Goal: Information Seeking & Learning: Learn about a topic

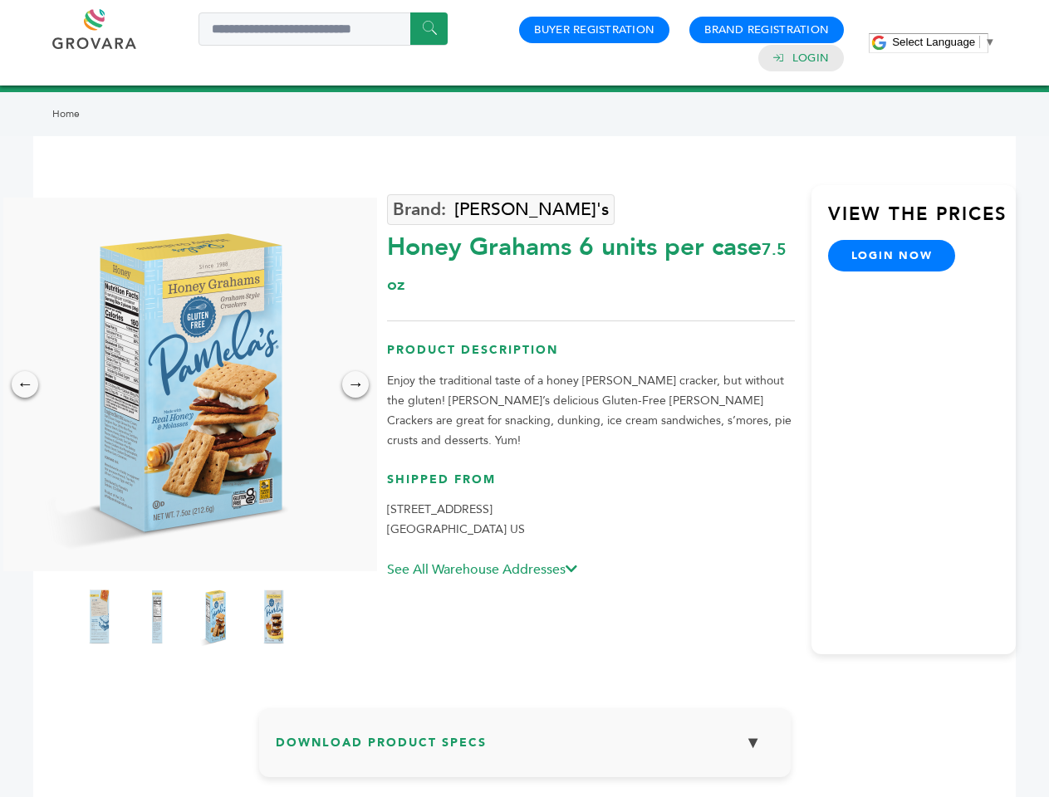
click at [943, 42] on span "Select Language" at bounding box center [933, 42] width 83 height 12
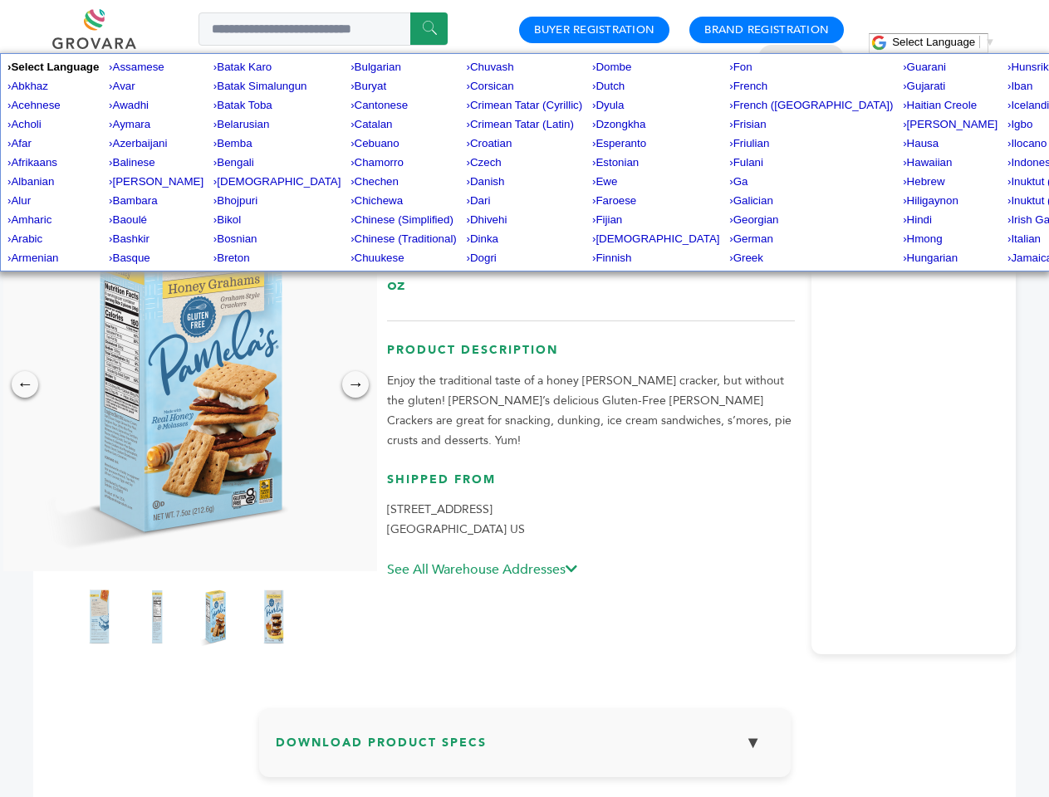
click at [186, 384] on img at bounding box center [186, 385] width 374 height 374
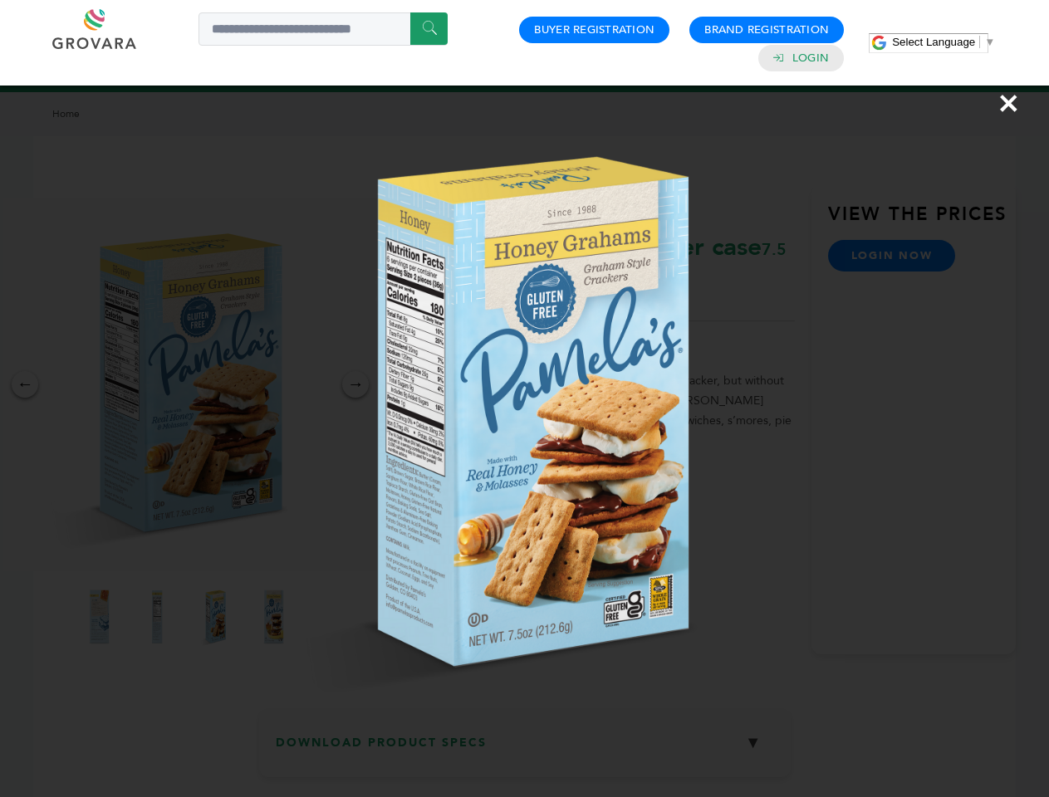
click at [25, 384] on div "×" at bounding box center [524, 398] width 1049 height 797
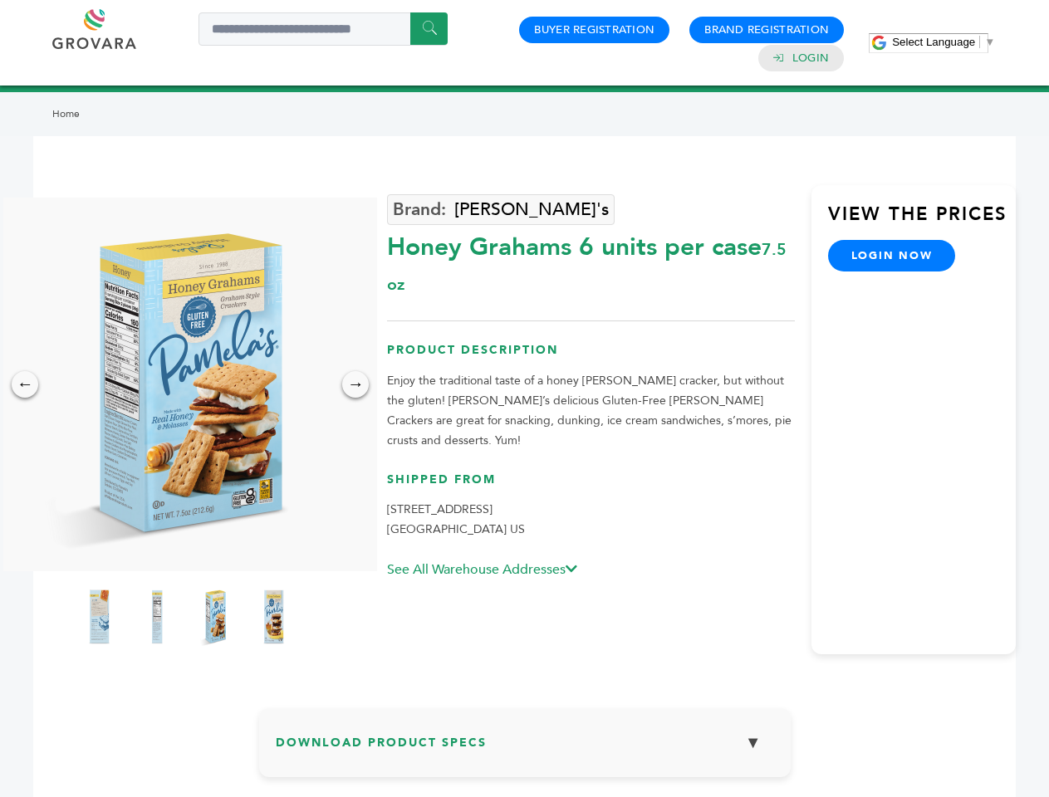
click at [355, 384] on div "→" at bounding box center [355, 384] width 27 height 27
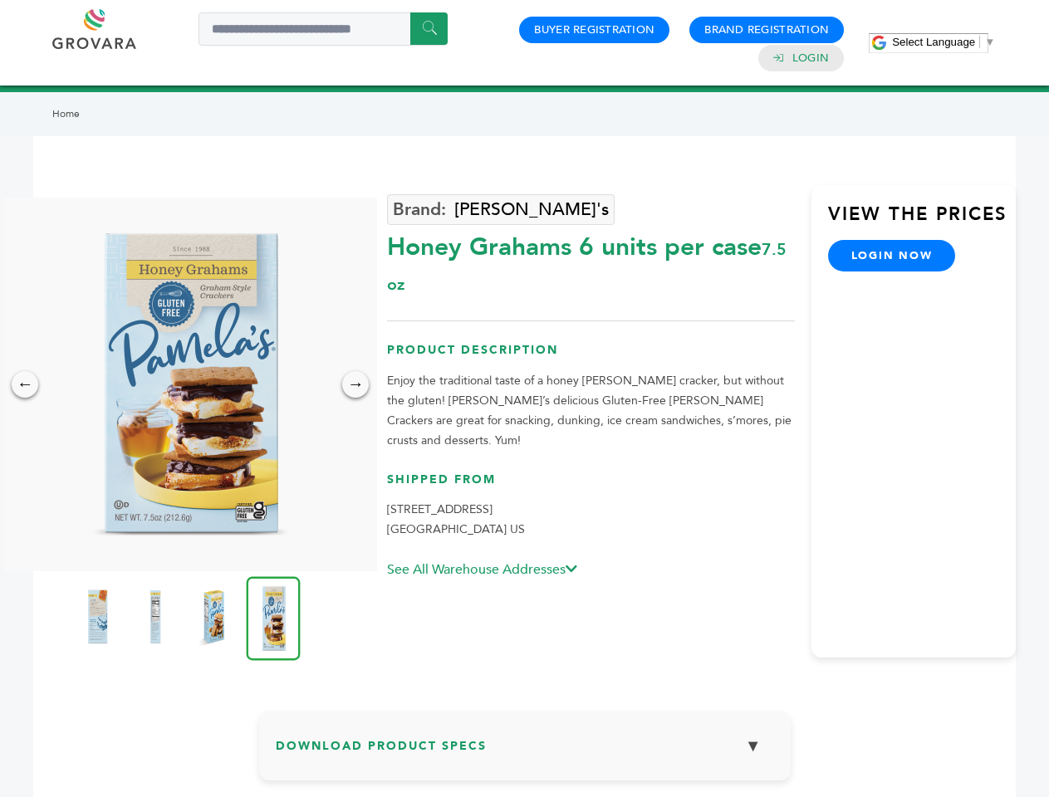
click at [99, 617] on img at bounding box center [97, 617] width 42 height 66
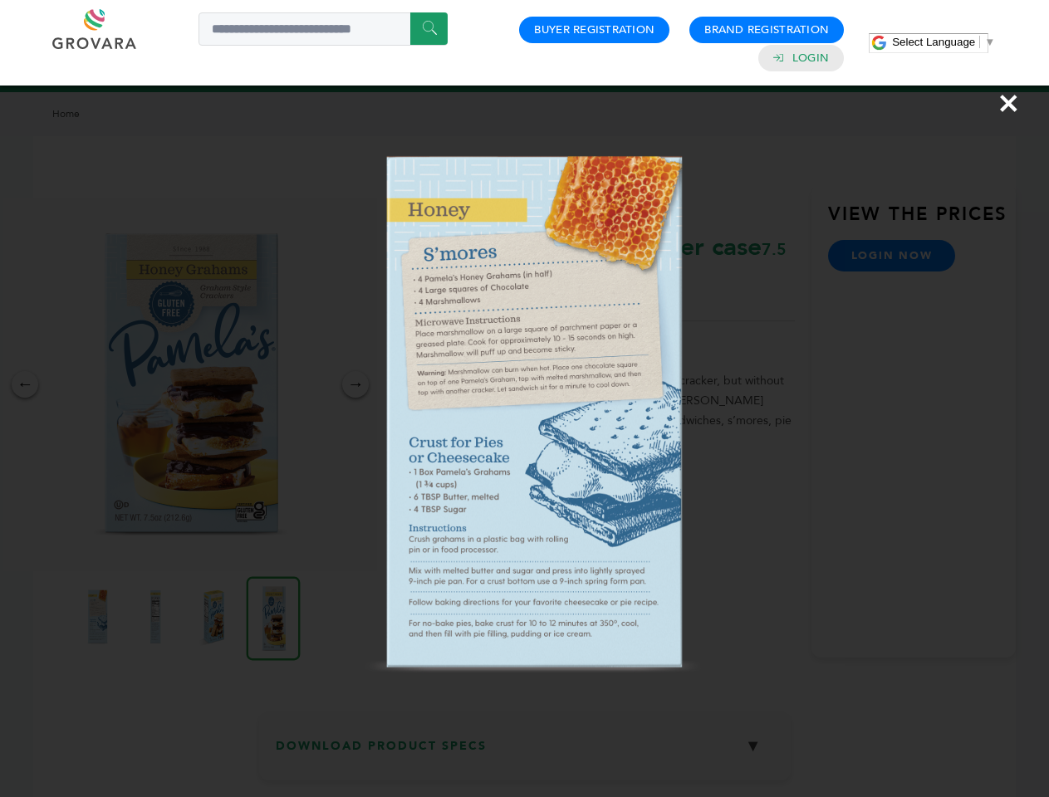
click at [157, 617] on div "×" at bounding box center [524, 398] width 1049 height 797
click at [215, 617] on img at bounding box center [214, 617] width 42 height 66
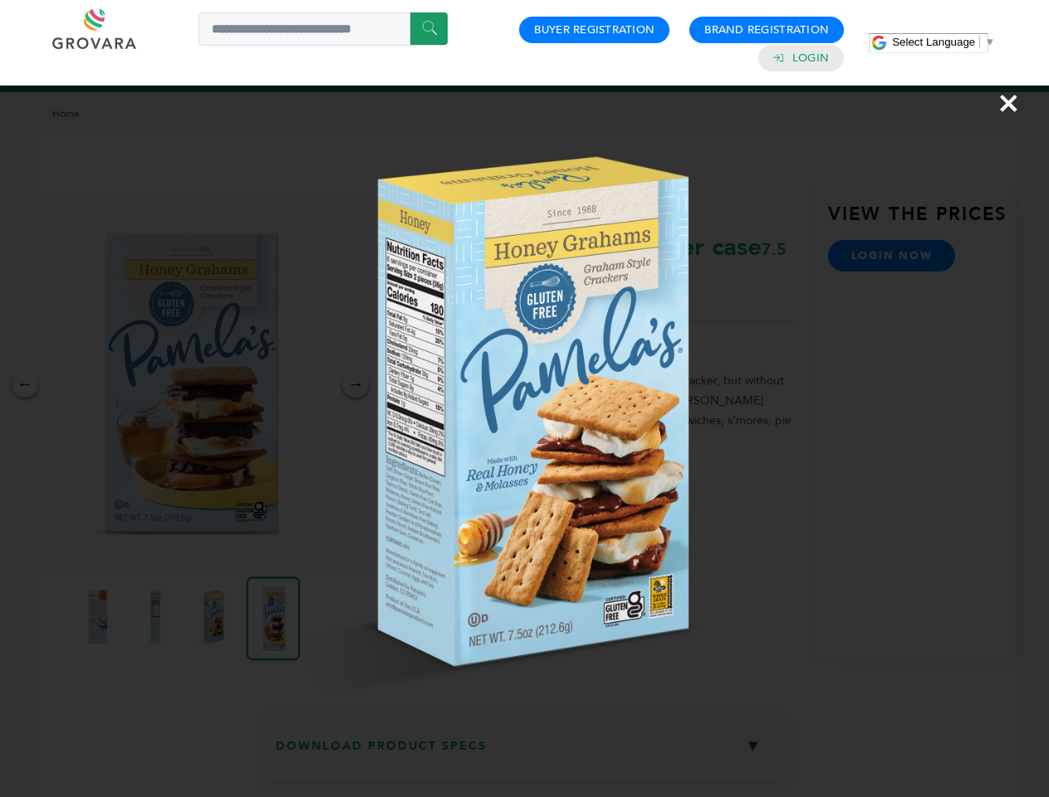
click at [0, 0] on img at bounding box center [0, 0] width 0 height 0
click at [525, 749] on div "×" at bounding box center [524, 398] width 1049 height 797
